Goal: Navigation & Orientation: Find specific page/section

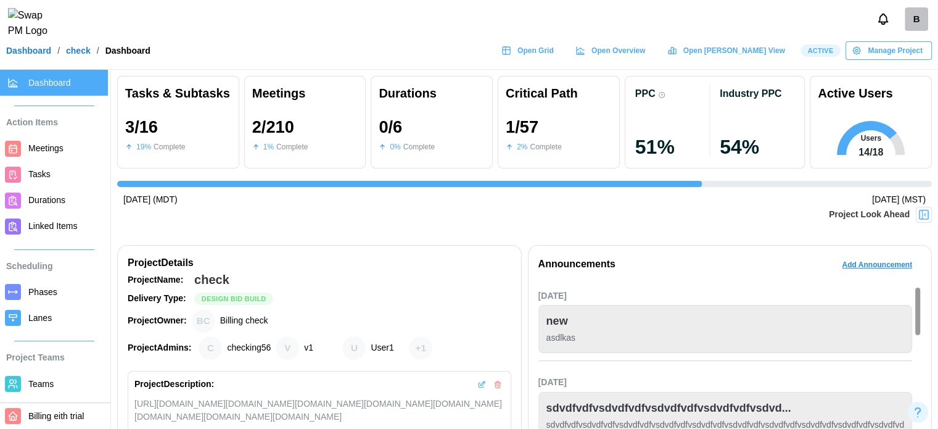
scroll to position [0, 1963]
click at [554, 59] on span "Open Grid" at bounding box center [535, 50] width 36 height 17
click at [645, 59] on span "Open Overview" at bounding box center [618, 50] width 54 height 17
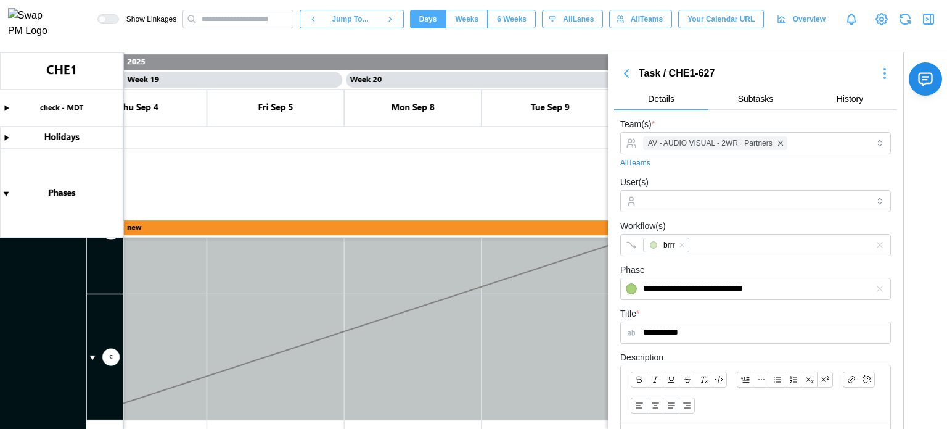
scroll to position [123, 0]
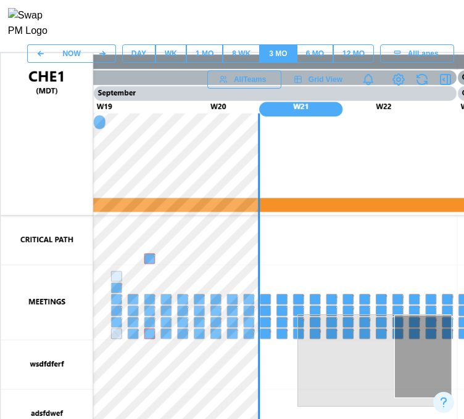
click at [131, 60] on div "DAY" at bounding box center [138, 54] width 15 height 12
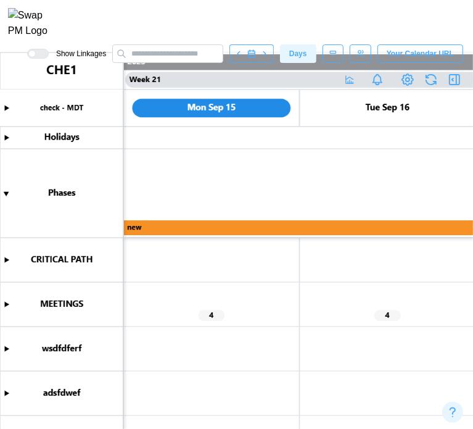
click at [296, 155] on canvas at bounding box center [236, 240] width 473 height 376
click at [114, 213] on canvas at bounding box center [236, 240] width 473 height 376
click at [223, 178] on canvas at bounding box center [236, 240] width 473 height 376
click at [169, 204] on canvas at bounding box center [236, 240] width 473 height 376
click at [151, 273] on canvas at bounding box center [236, 240] width 473 height 376
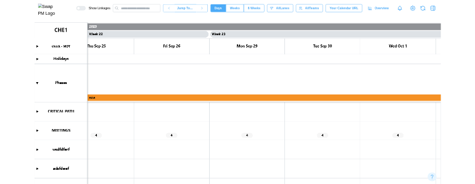
scroll to position [0, 17874]
